Goal: Information Seeking & Learning: Check status

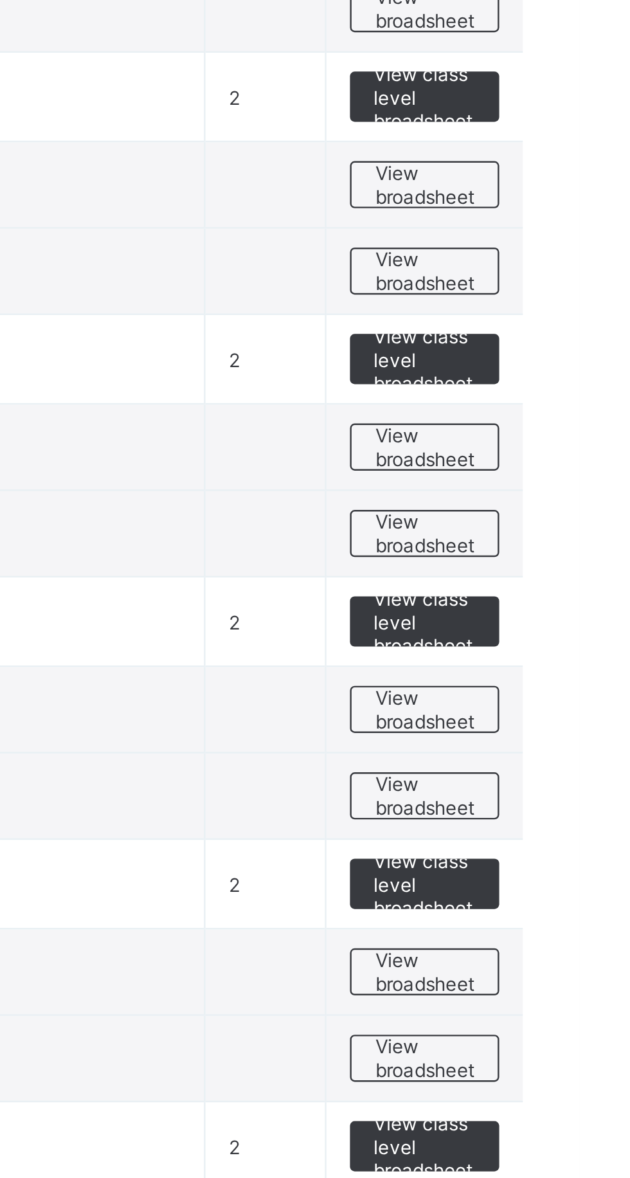
click at [577, 535] on span "View broadsheet" at bounding box center [566, 536] width 40 height 19
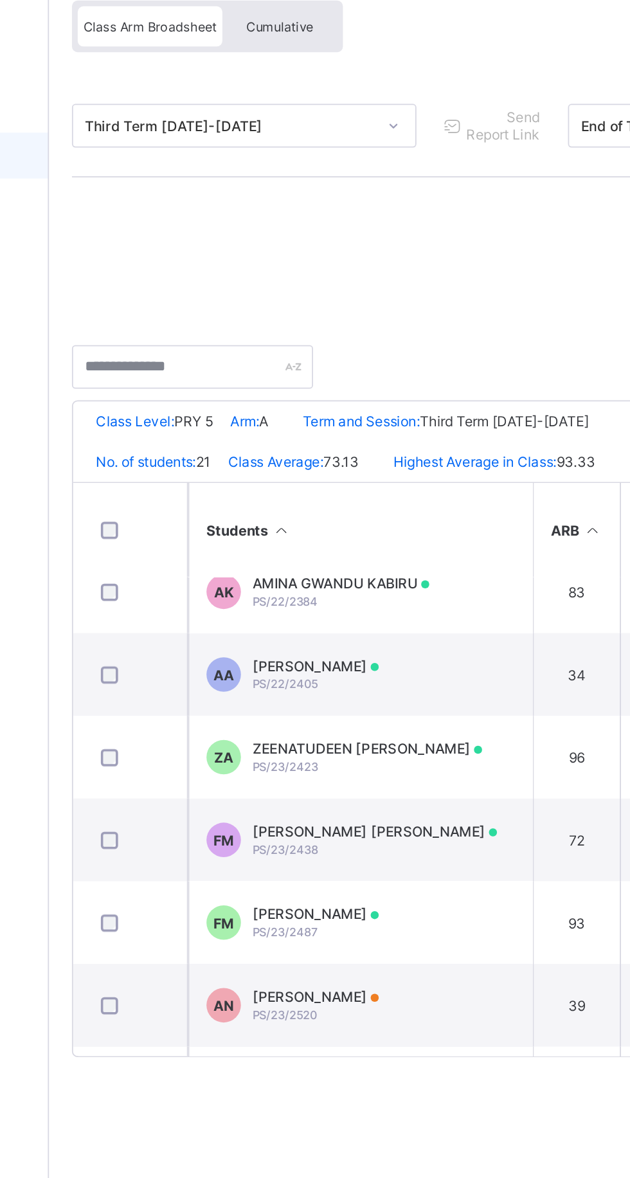
scroll to position [706, 0]
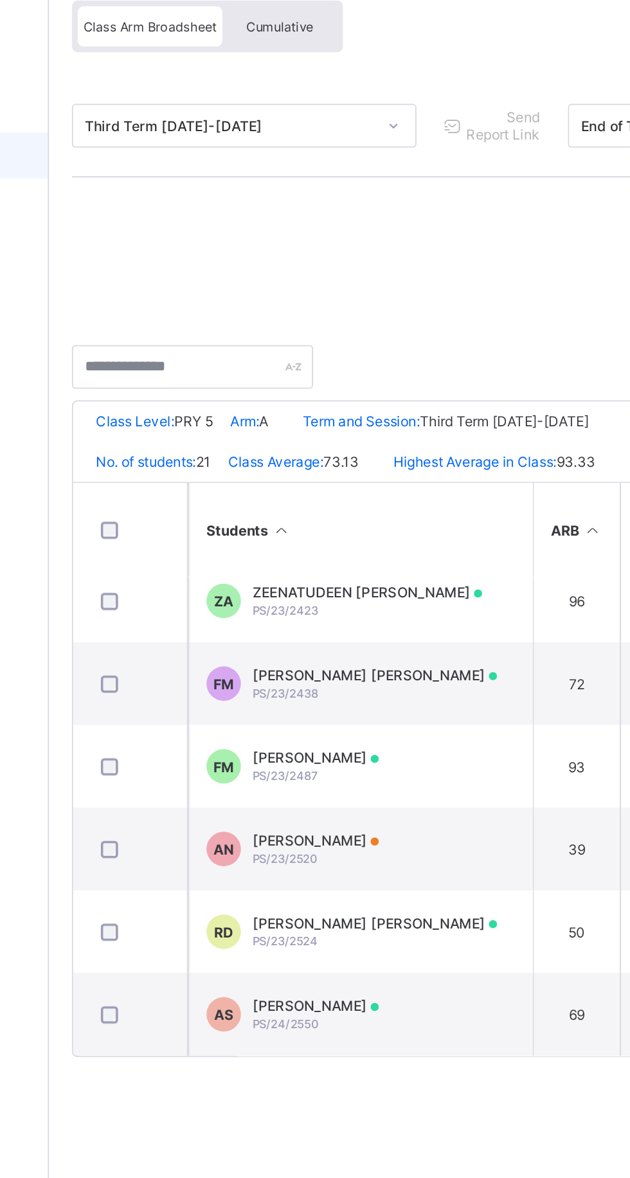
click at [339, 584] on span "[PERSON_NAME]" at bounding box center [303, 589] width 71 height 10
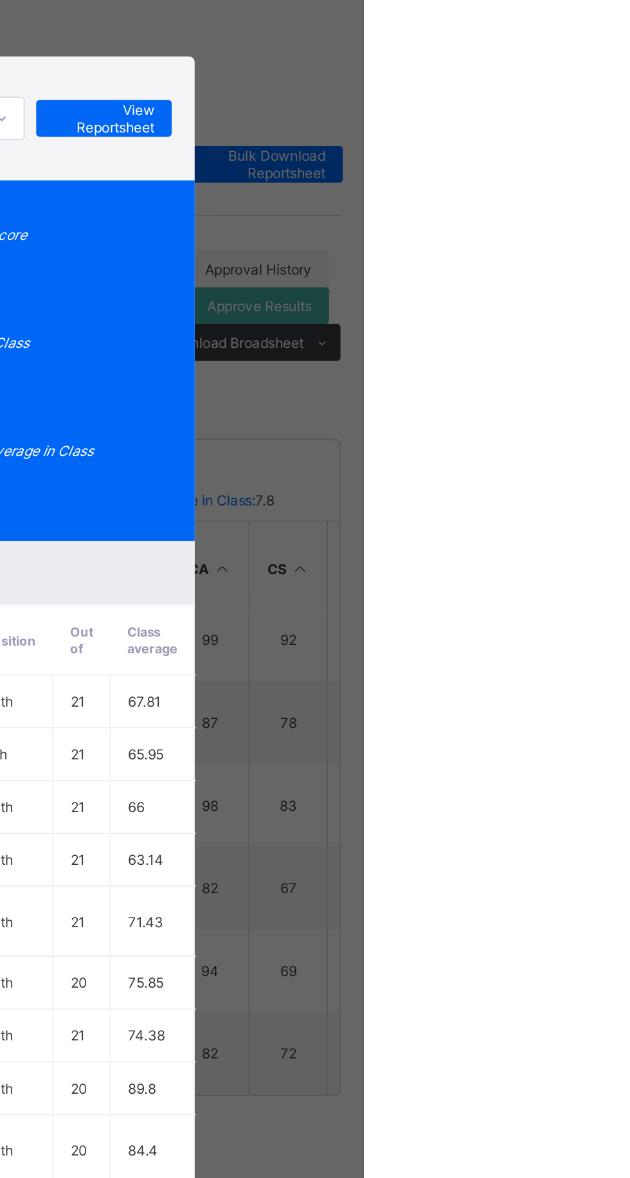
click at [513, 173] on span "View Reportsheet" at bounding box center [484, 163] width 57 height 19
